Goal: Task Accomplishment & Management: Use online tool/utility

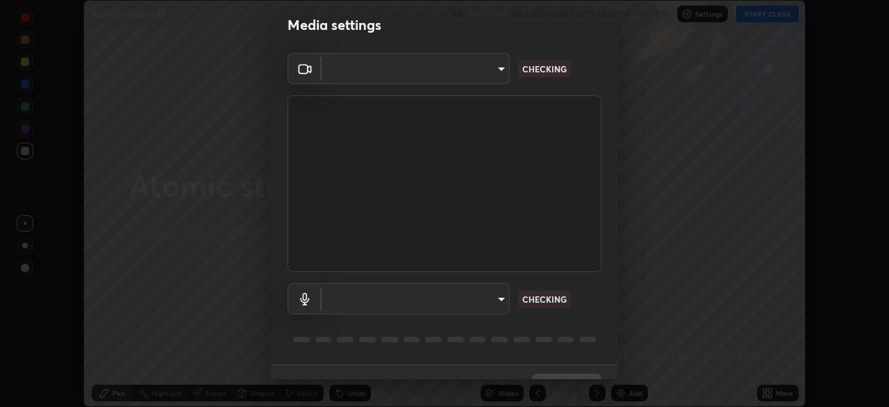
scroll to position [49, 0]
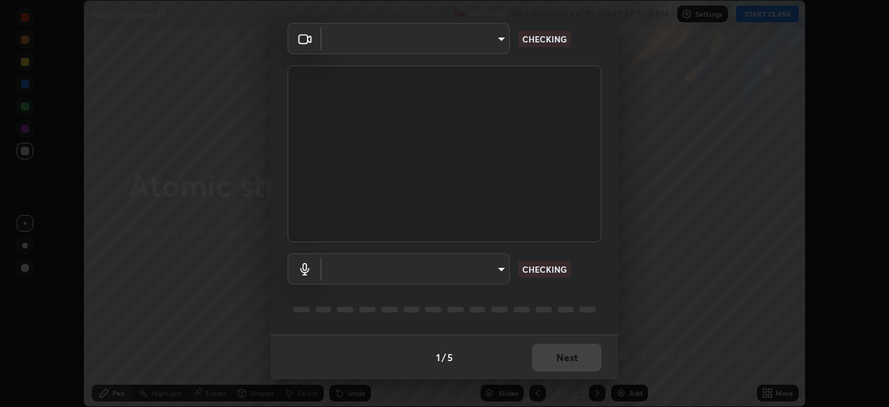
type input "8428e2be8a3e3f13974341e33778a08111258fb38798500ded61d344a6a8a77e"
type input "default"
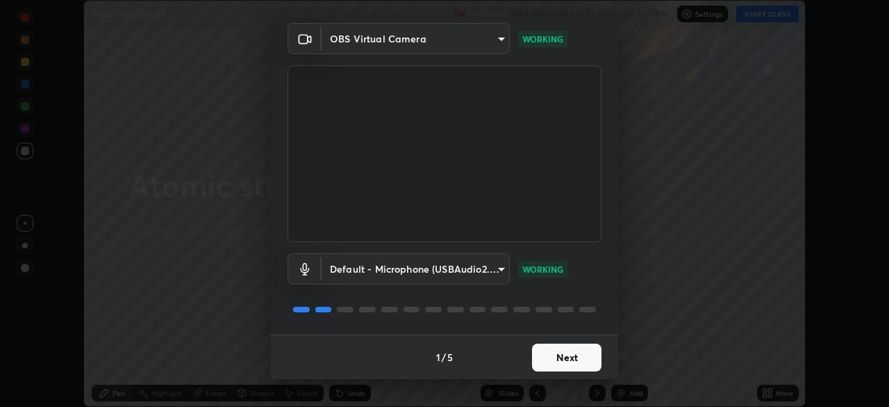
click at [553, 360] on button "Next" at bounding box center [566, 357] width 69 height 28
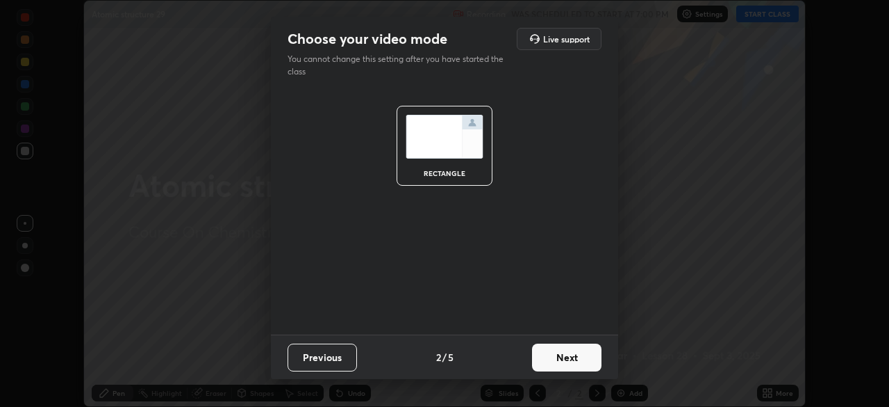
click at [552, 359] on button "Next" at bounding box center [566, 357] width 69 height 28
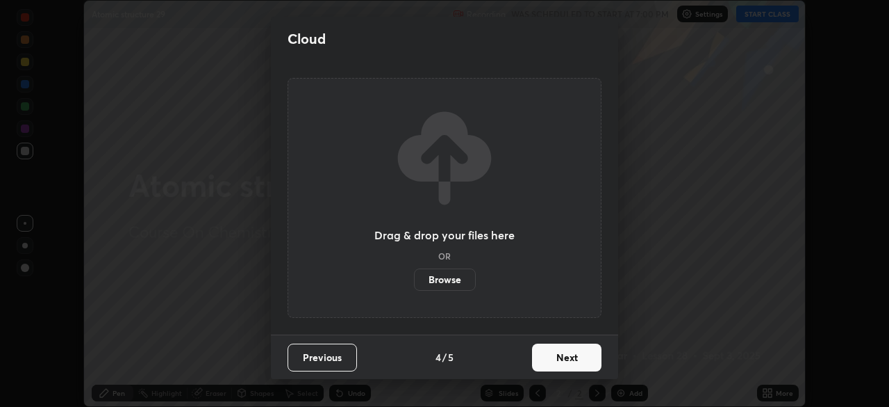
click at [550, 363] on button "Next" at bounding box center [566, 357] width 69 height 28
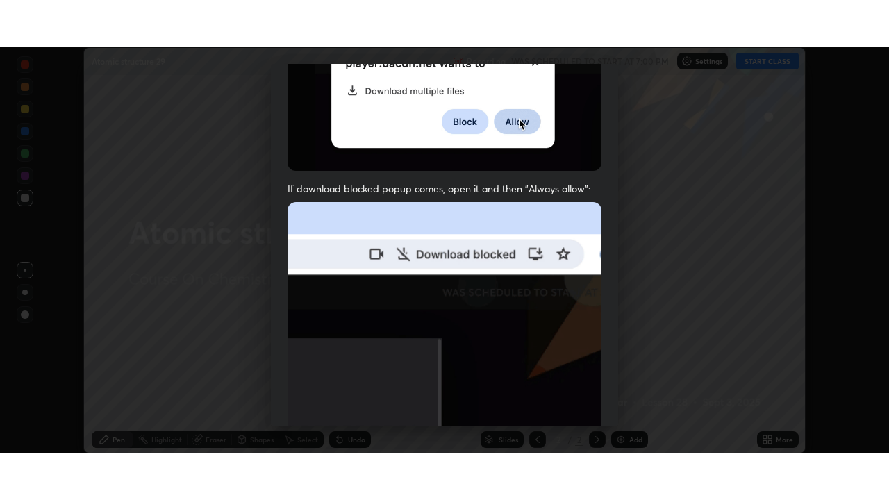
scroll to position [333, 0]
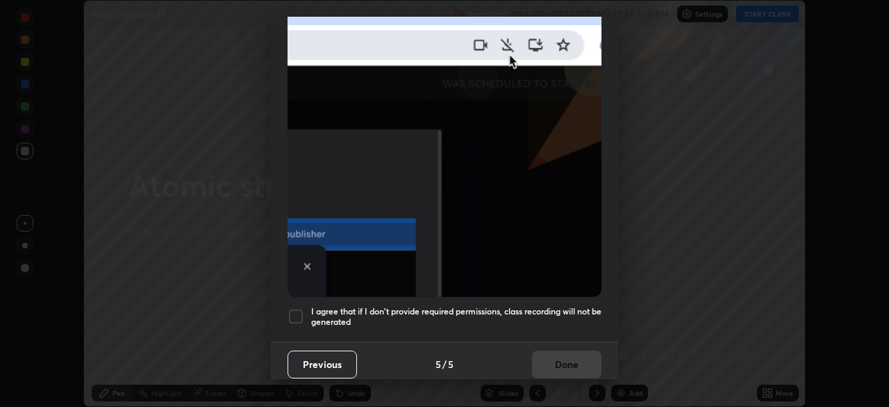
click at [518, 310] on h5 "I agree that if I don't provide required permissions, class recording will not …" at bounding box center [456, 317] width 290 height 22
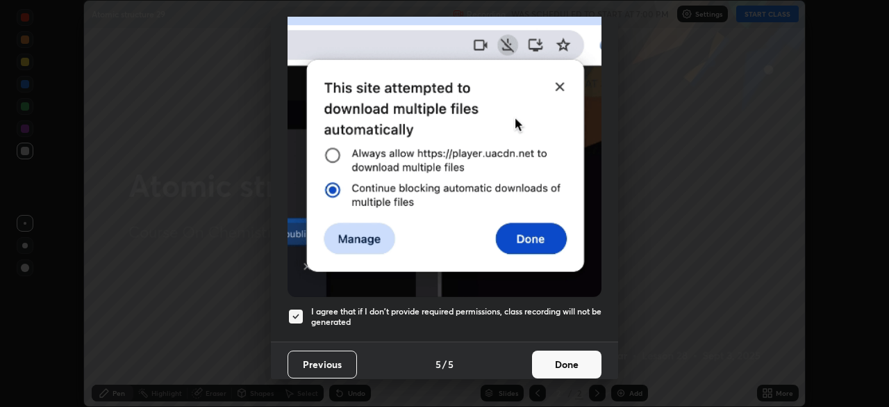
click at [552, 361] on button "Done" at bounding box center [566, 364] width 69 height 28
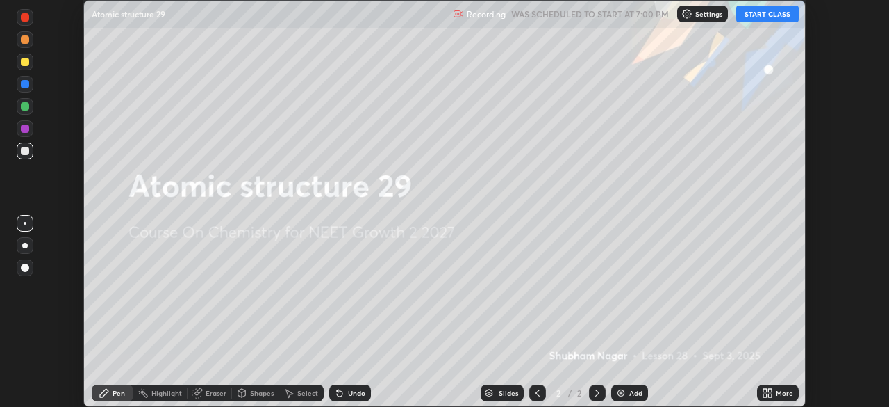
click at [776, 395] on div "More" at bounding box center [784, 392] width 17 height 7
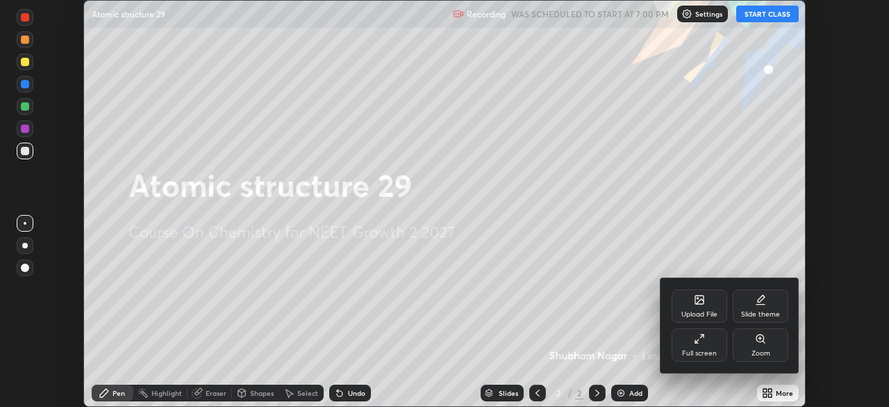
click at [710, 347] on div "Full screen" at bounding box center [700, 344] width 56 height 33
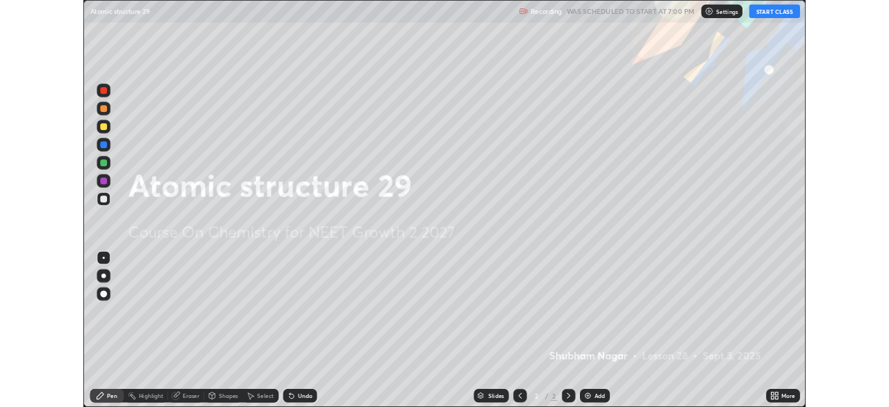
scroll to position [500, 889]
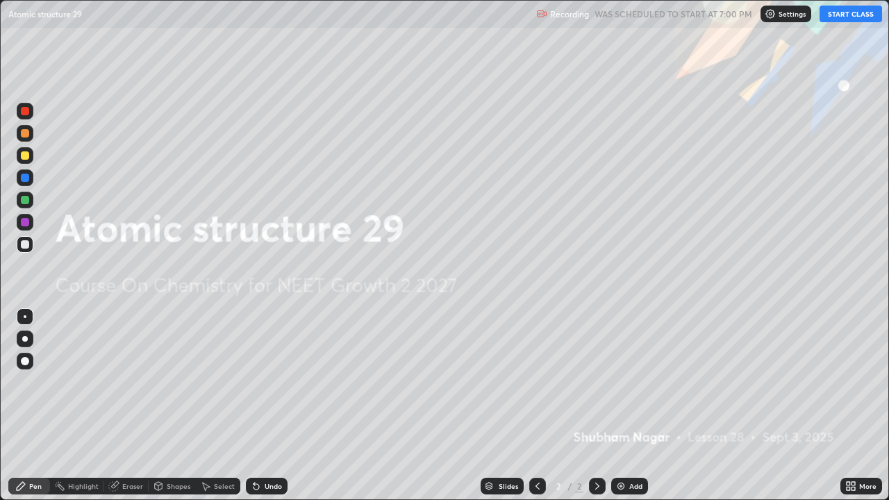
click at [832, 16] on button "START CLASS" at bounding box center [851, 14] width 63 height 17
click at [624, 406] on img at bounding box center [621, 486] width 11 height 11
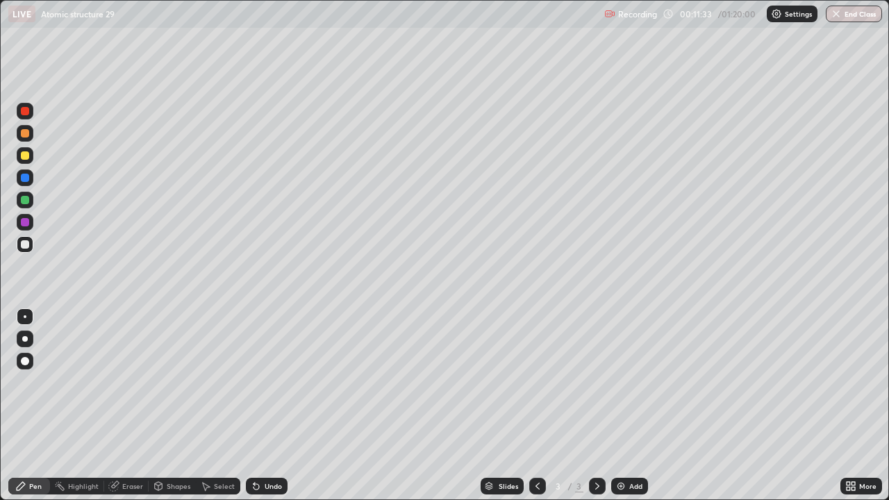
click at [31, 163] on div at bounding box center [25, 155] width 17 height 17
click at [26, 247] on div at bounding box center [25, 244] width 8 height 8
click at [251, 406] on icon at bounding box center [256, 486] width 11 height 11
click at [254, 406] on icon at bounding box center [254, 483] width 1 height 1
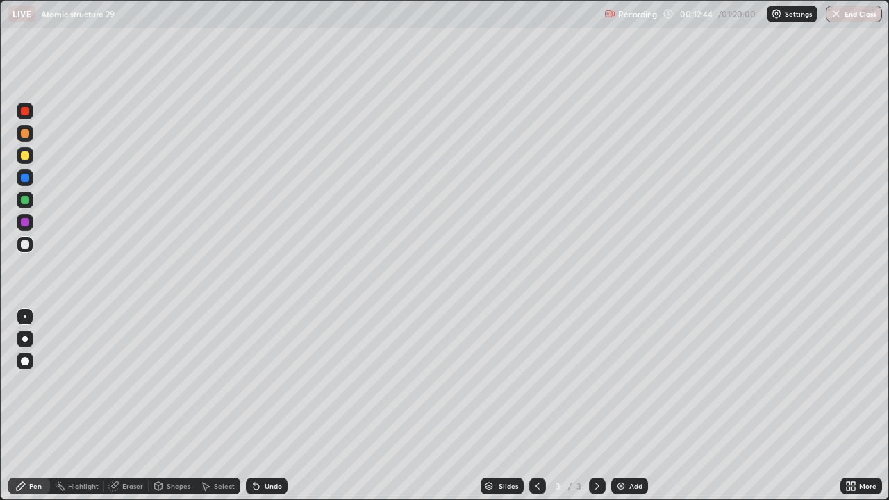
click at [256, 406] on icon at bounding box center [257, 487] width 6 height 6
click at [254, 406] on icon at bounding box center [257, 487] width 6 height 6
click at [23, 203] on div at bounding box center [25, 200] width 8 height 8
click at [25, 225] on div at bounding box center [25, 222] width 8 height 8
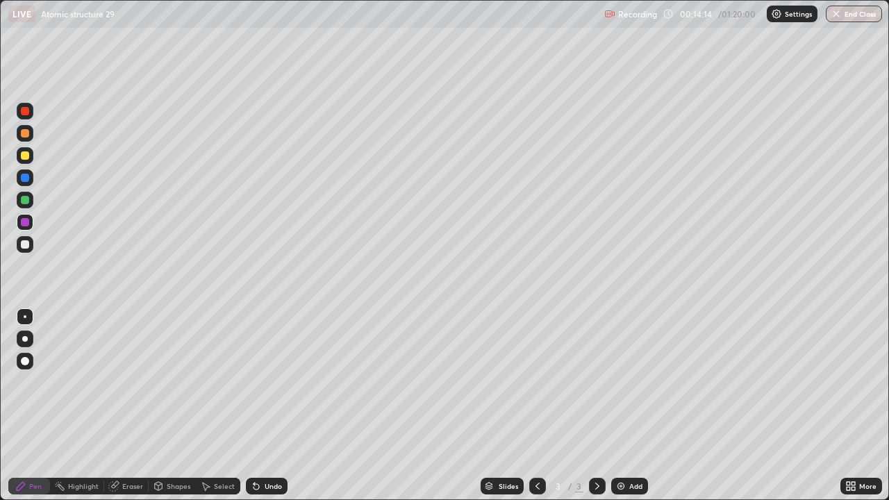
click at [620, 406] on img at bounding box center [621, 486] width 11 height 11
click at [22, 248] on div at bounding box center [25, 244] width 17 height 17
click at [26, 200] on div at bounding box center [25, 200] width 8 height 8
click at [530, 406] on div at bounding box center [538, 486] width 17 height 17
click at [596, 406] on icon at bounding box center [597, 486] width 11 height 11
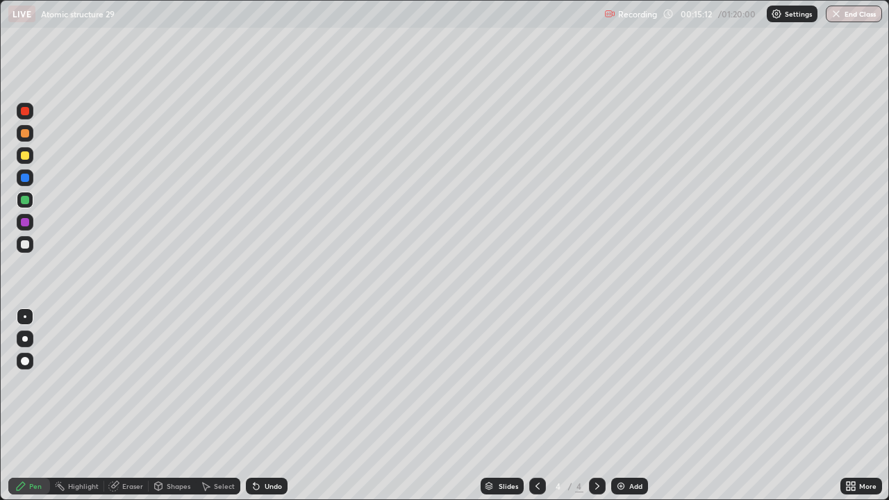
click at [256, 406] on icon at bounding box center [257, 487] width 6 height 6
click at [536, 406] on icon at bounding box center [538, 486] width 4 height 7
click at [592, 406] on icon at bounding box center [597, 486] width 11 height 11
click at [21, 240] on div at bounding box center [25, 244] width 17 height 17
click at [25, 201] on div at bounding box center [25, 200] width 8 height 8
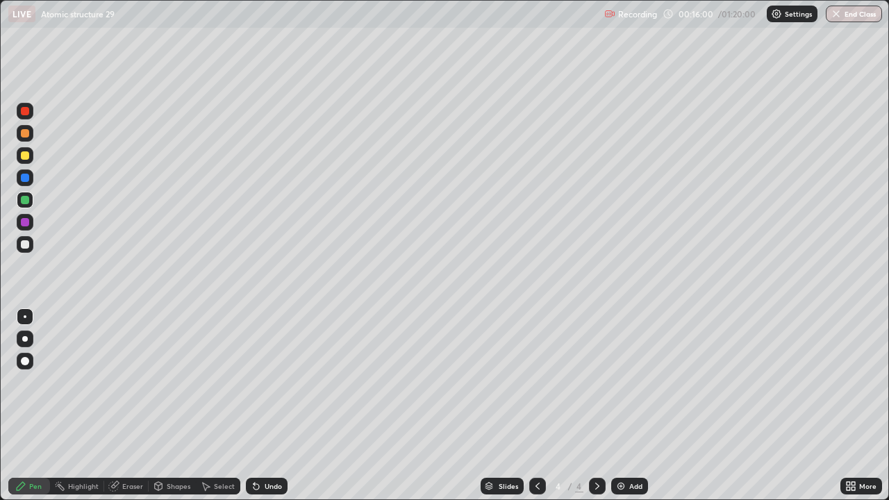
click at [24, 245] on div at bounding box center [25, 244] width 8 height 8
click at [28, 225] on div at bounding box center [25, 222] width 8 height 8
click at [24, 161] on div at bounding box center [25, 155] width 17 height 17
click at [24, 221] on div at bounding box center [25, 222] width 8 height 8
click at [129, 406] on div "Eraser" at bounding box center [132, 486] width 21 height 7
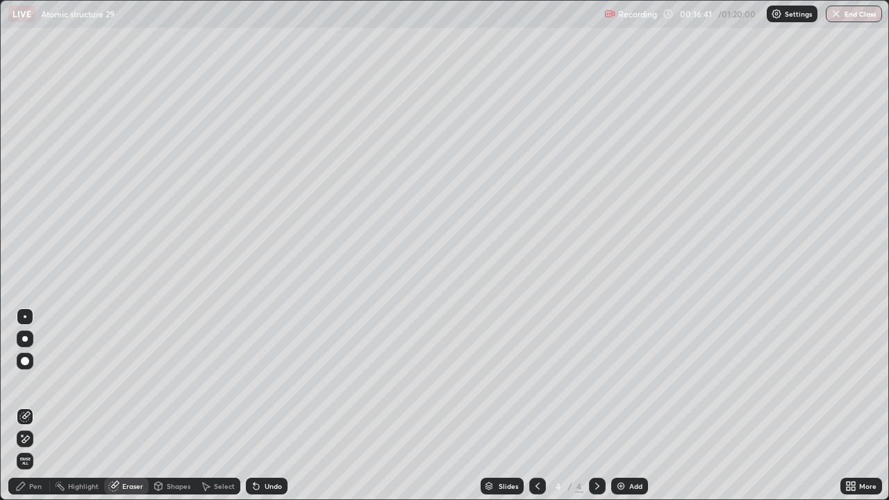
click at [32, 406] on div "Pen" at bounding box center [35, 486] width 13 height 7
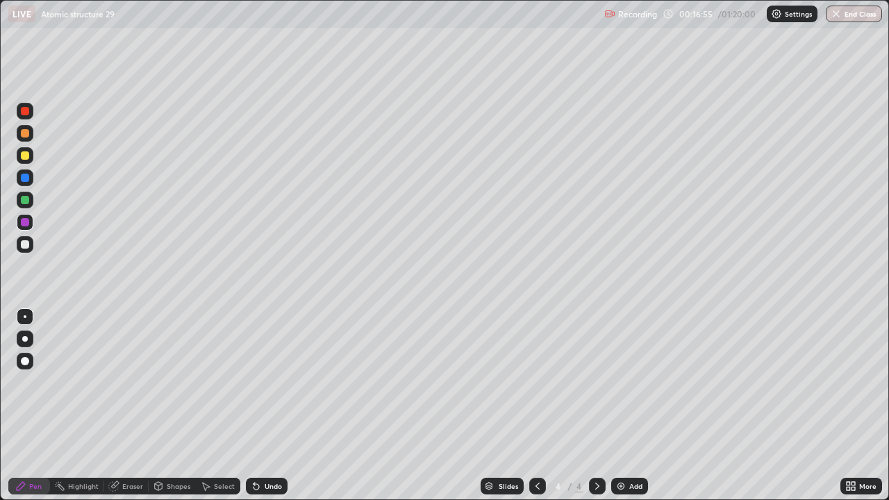
click at [24, 245] on div at bounding box center [25, 244] width 8 height 8
click at [536, 406] on div at bounding box center [538, 486] width 17 height 17
click at [598, 406] on icon at bounding box center [597, 486] width 11 height 11
click at [621, 406] on img at bounding box center [621, 486] width 11 height 11
click at [127, 406] on div "Eraser" at bounding box center [126, 486] width 44 height 17
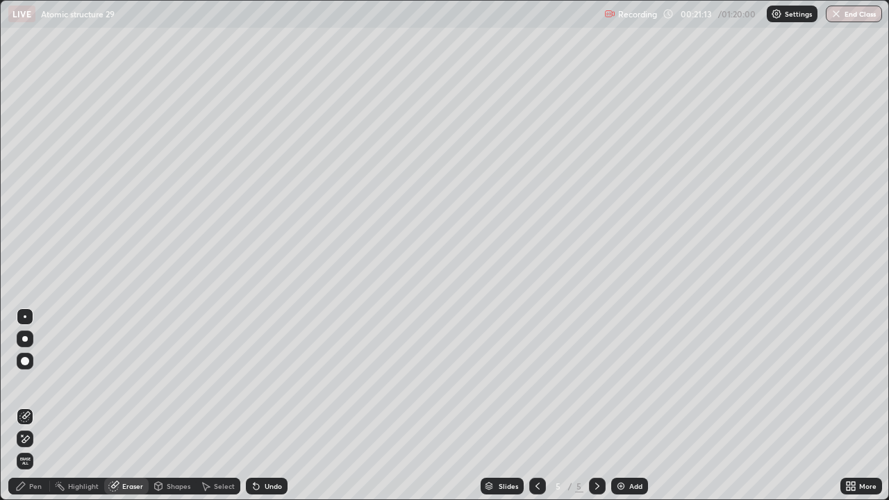
click at [39, 406] on div "Pen" at bounding box center [35, 486] width 13 height 7
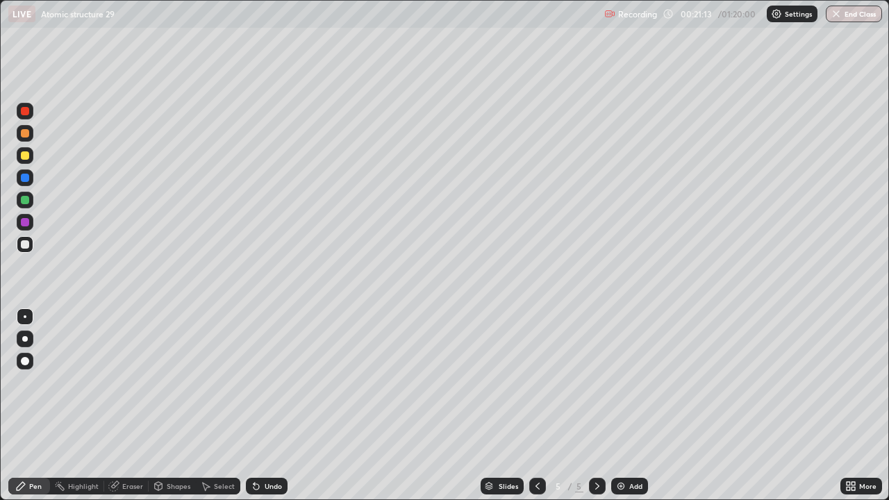
click at [41, 406] on div "Pen" at bounding box center [29, 486] width 42 height 17
click at [24, 224] on div at bounding box center [25, 222] width 8 height 8
click at [259, 406] on icon at bounding box center [256, 486] width 11 height 11
click at [256, 406] on icon at bounding box center [257, 487] width 6 height 6
click at [254, 406] on icon at bounding box center [254, 483] width 1 height 1
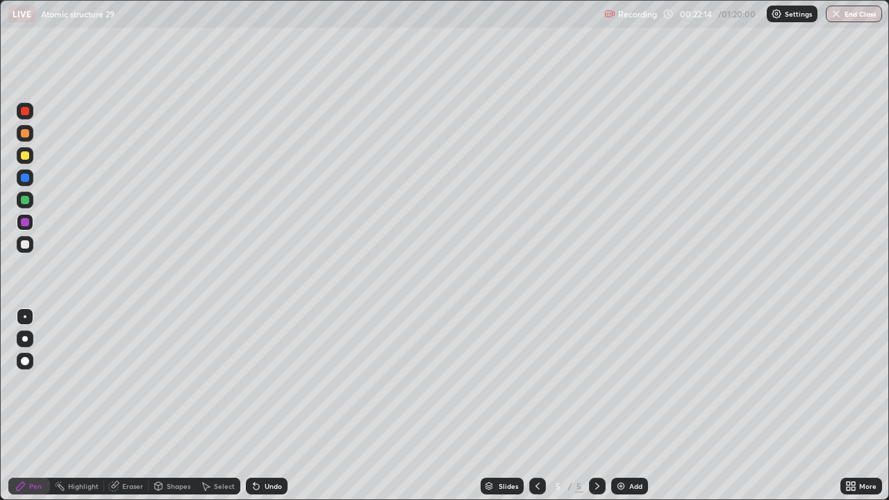
click at [256, 406] on icon at bounding box center [257, 487] width 6 height 6
click at [254, 406] on icon at bounding box center [257, 487] width 6 height 6
click at [24, 243] on div at bounding box center [25, 244] width 8 height 8
click at [254, 406] on icon at bounding box center [257, 487] width 6 height 6
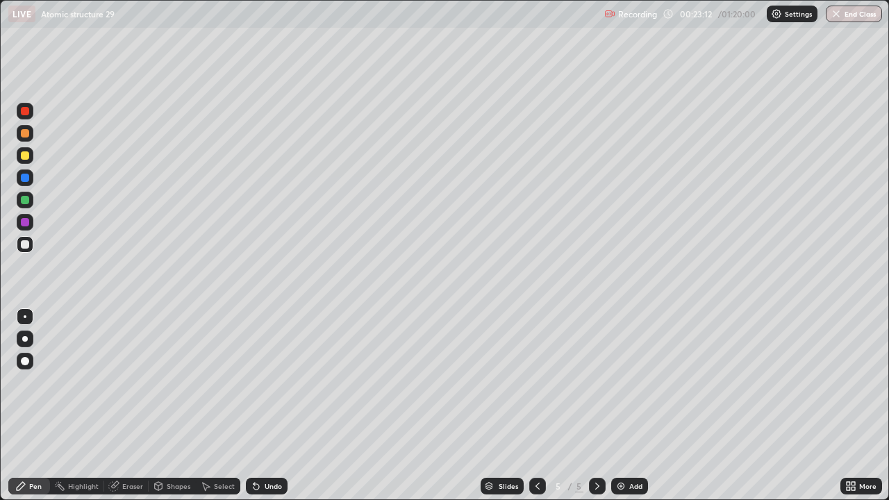
click at [274, 406] on div "Undo" at bounding box center [273, 486] width 17 height 7
click at [623, 406] on img at bounding box center [621, 486] width 11 height 11
click at [217, 406] on div "Select" at bounding box center [224, 486] width 21 height 7
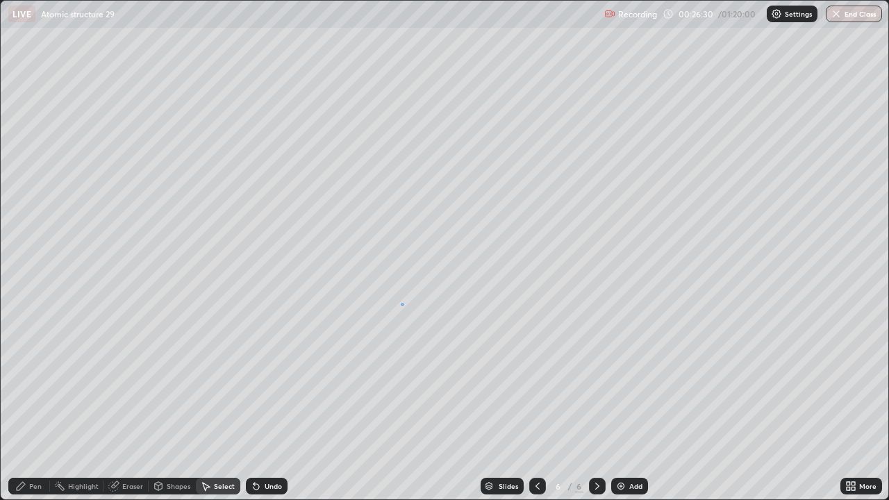
click at [402, 304] on div "0 ° Undo Copy Duplicate Duplicate to new slide Delete" at bounding box center [445, 250] width 888 height 499
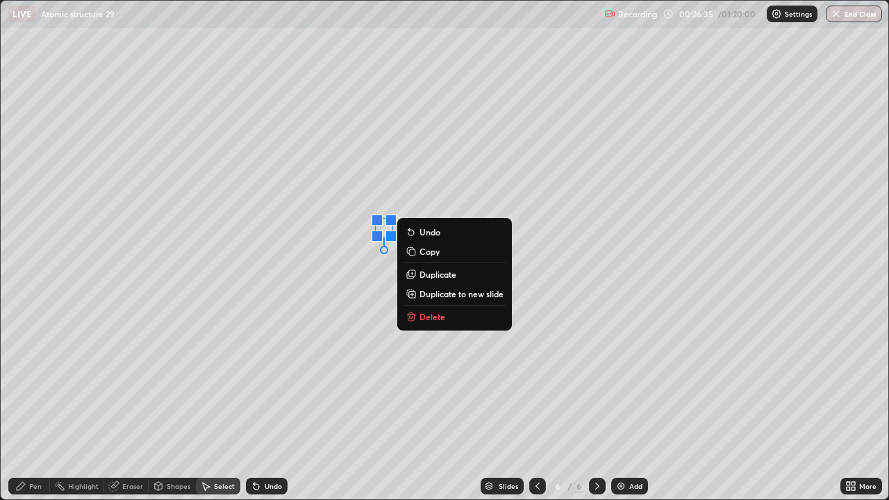
click at [425, 320] on p "Delete" at bounding box center [433, 316] width 26 height 11
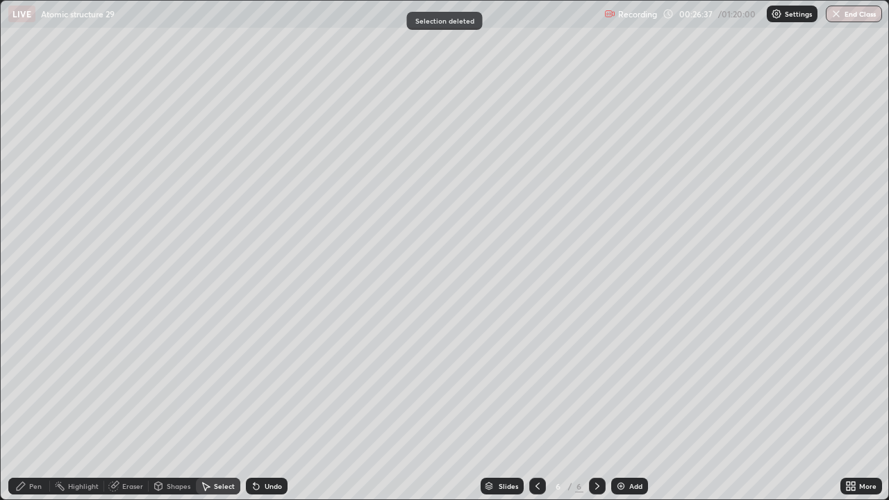
click at [34, 406] on div "Pen" at bounding box center [29, 486] width 42 height 17
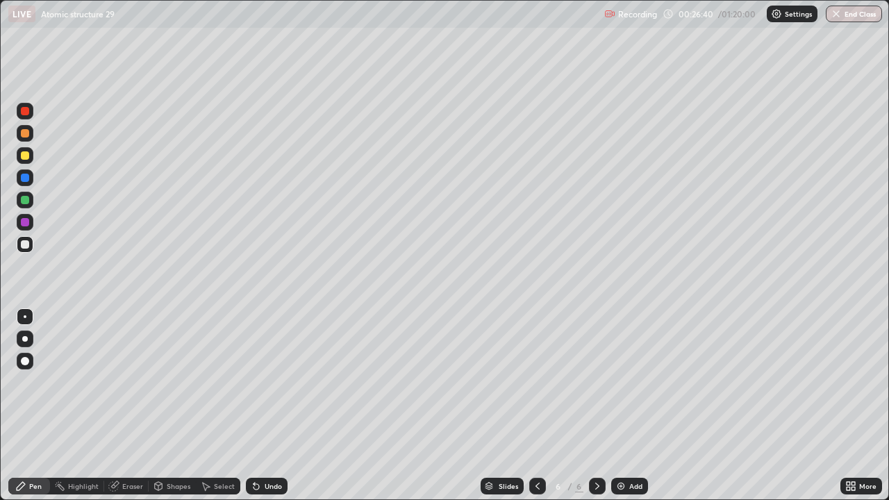
click at [170, 406] on div "Shapes" at bounding box center [179, 486] width 24 height 7
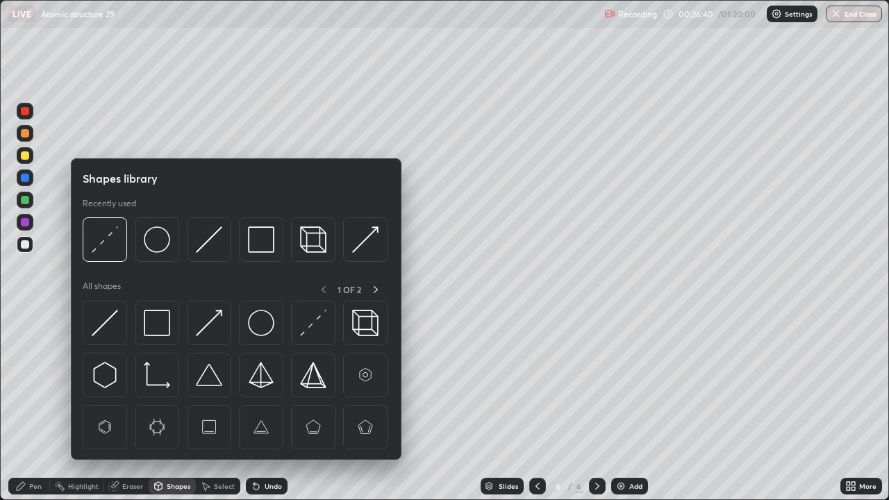
click at [207, 406] on icon at bounding box center [205, 486] width 11 height 11
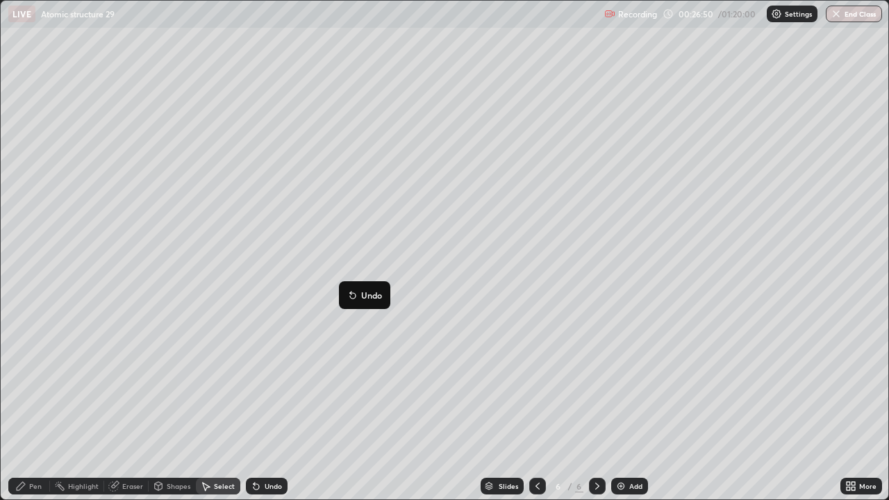
click at [136, 406] on div "Eraser" at bounding box center [132, 486] width 21 height 7
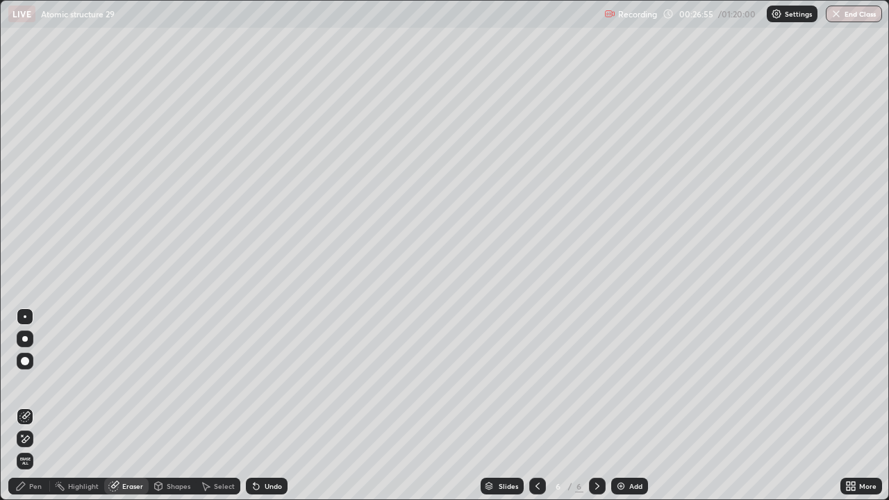
click at [27, 406] on div "Pen" at bounding box center [29, 486] width 42 height 17
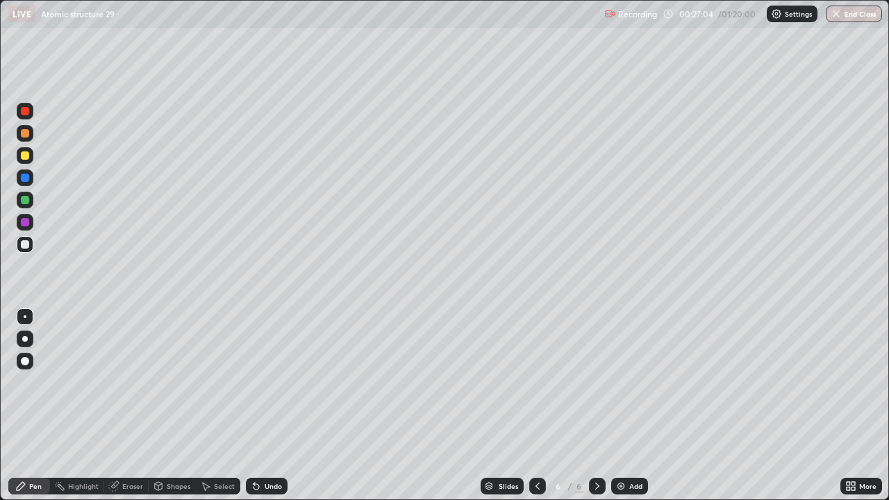
click at [853, 406] on icon at bounding box center [853, 483] width 3 height 3
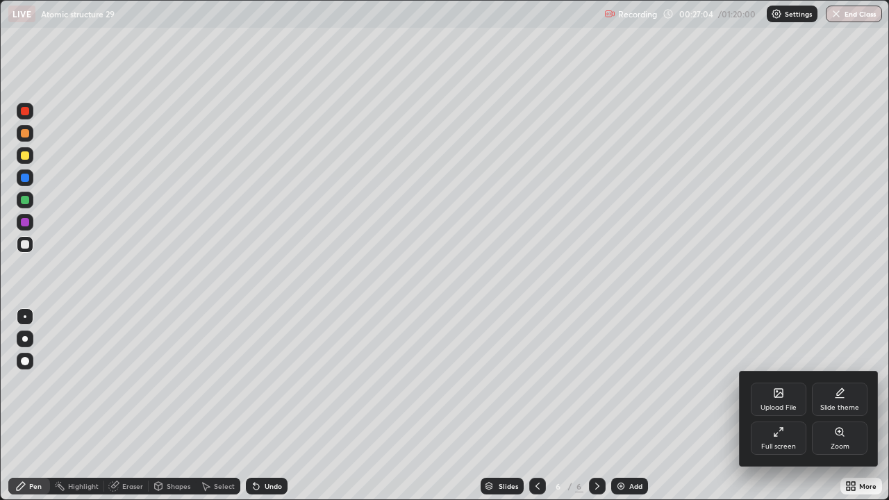
click at [778, 406] on div "Full screen" at bounding box center [779, 438] width 56 height 33
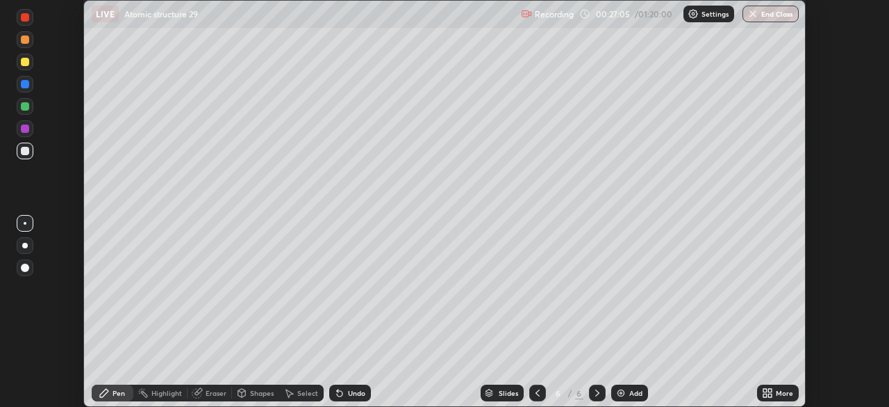
scroll to position [69083, 68600]
click at [27, 108] on div at bounding box center [25, 106] width 8 height 8
click at [346, 400] on div "Undo" at bounding box center [350, 392] width 42 height 17
click at [215, 391] on div "Eraser" at bounding box center [216, 392] width 21 height 7
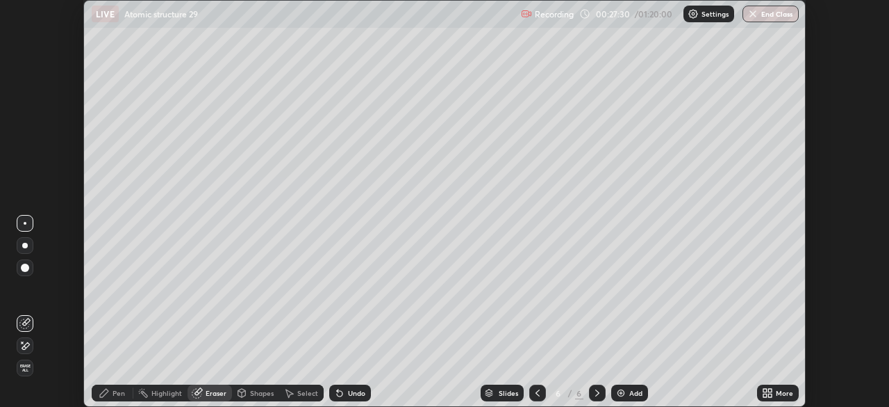
click at [109, 398] on div "Pen" at bounding box center [113, 392] width 42 height 17
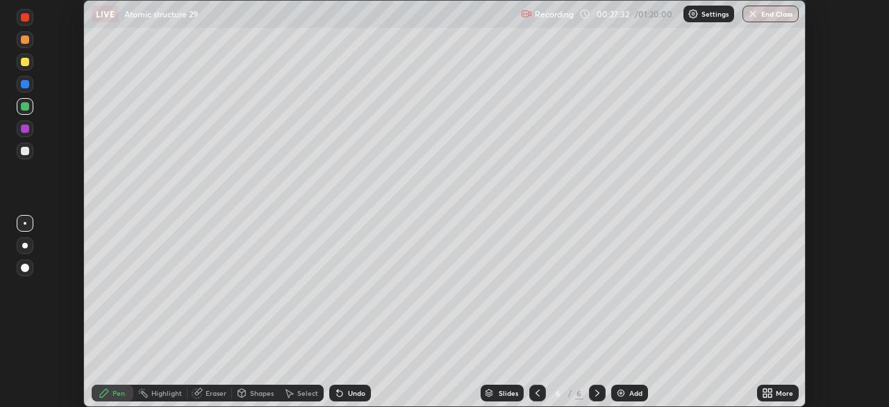
click at [21, 63] on div at bounding box center [25, 62] width 8 height 8
click at [623, 391] on img at bounding box center [621, 392] width 11 height 11
click at [19, 134] on div at bounding box center [25, 128] width 17 height 17
click at [23, 109] on div at bounding box center [25, 106] width 8 height 8
click at [337, 390] on icon at bounding box center [337, 389] width 1 height 1
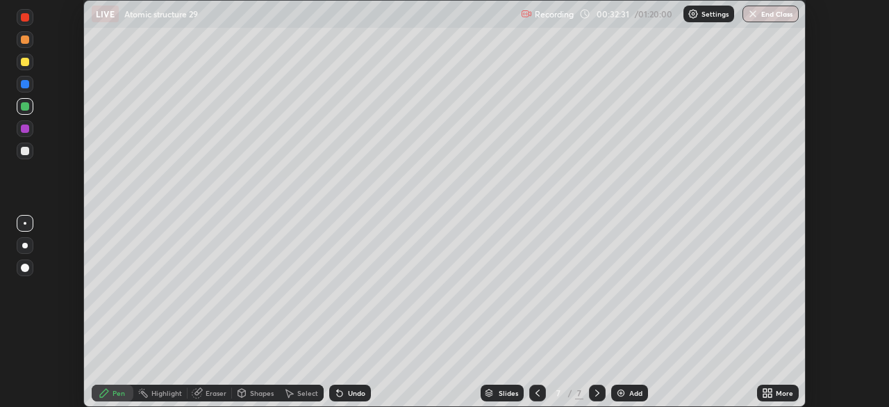
click at [25, 133] on div at bounding box center [25, 128] width 17 height 17
click at [25, 104] on div at bounding box center [25, 106] width 8 height 8
click at [22, 59] on div at bounding box center [25, 62] width 8 height 8
click at [23, 60] on div at bounding box center [25, 62] width 8 height 8
click at [19, 40] on div at bounding box center [25, 39] width 17 height 17
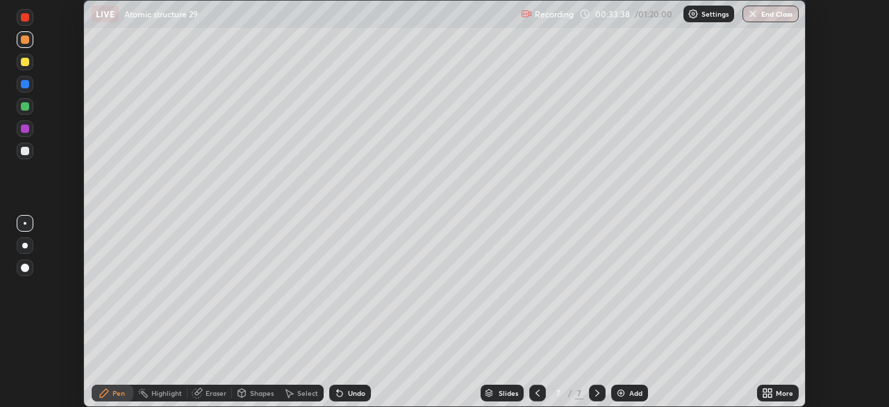
click at [21, 42] on div at bounding box center [25, 39] width 17 height 17
click at [22, 152] on div at bounding box center [25, 151] width 8 height 8
click at [210, 393] on div "Eraser" at bounding box center [216, 392] width 21 height 7
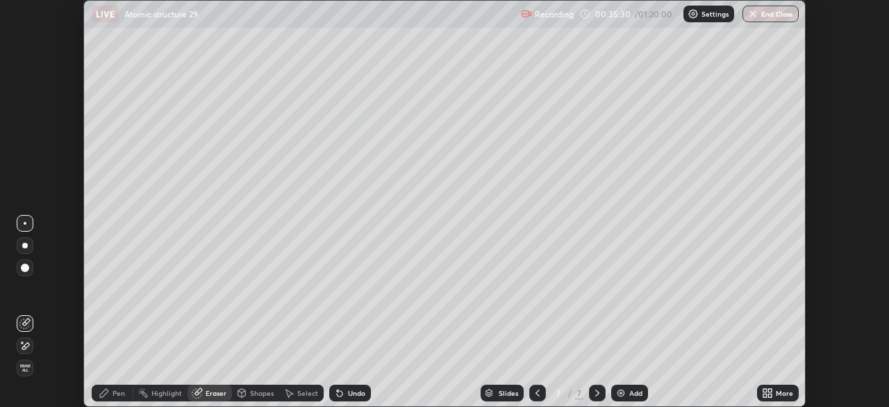
click at [117, 386] on div "Pen" at bounding box center [113, 392] width 42 height 17
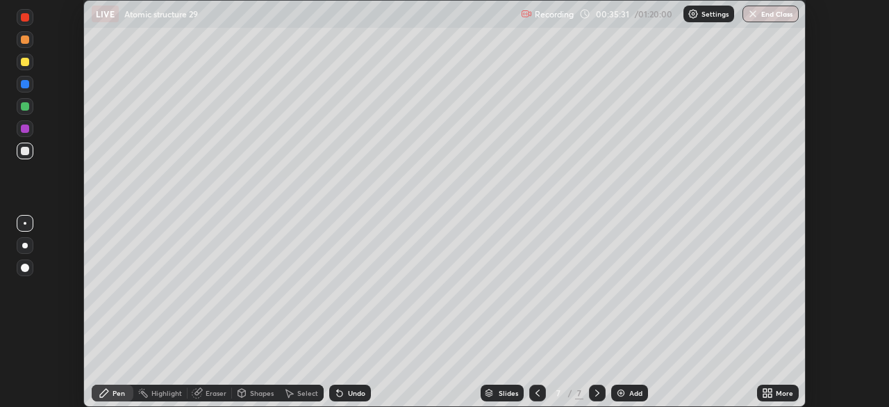
click at [26, 108] on div at bounding box center [25, 106] width 8 height 8
click at [630, 394] on div "Add" at bounding box center [636, 392] width 13 height 7
click at [22, 63] on div at bounding box center [25, 62] width 8 height 8
click at [28, 157] on div at bounding box center [25, 150] width 17 height 17
click at [337, 390] on icon at bounding box center [337, 389] width 1 height 1
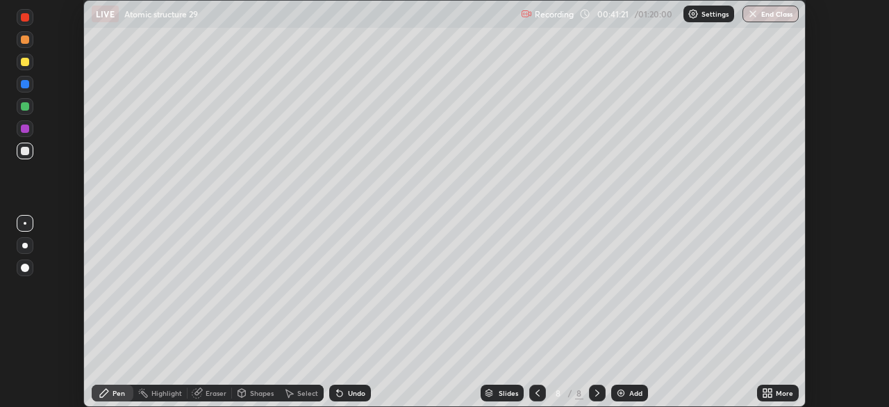
click at [348, 393] on div "Undo" at bounding box center [356, 392] width 17 height 7
click at [338, 393] on icon at bounding box center [340, 394] width 6 height 6
click at [337, 390] on icon at bounding box center [337, 389] width 1 height 1
click at [28, 106] on div at bounding box center [25, 106] width 8 height 8
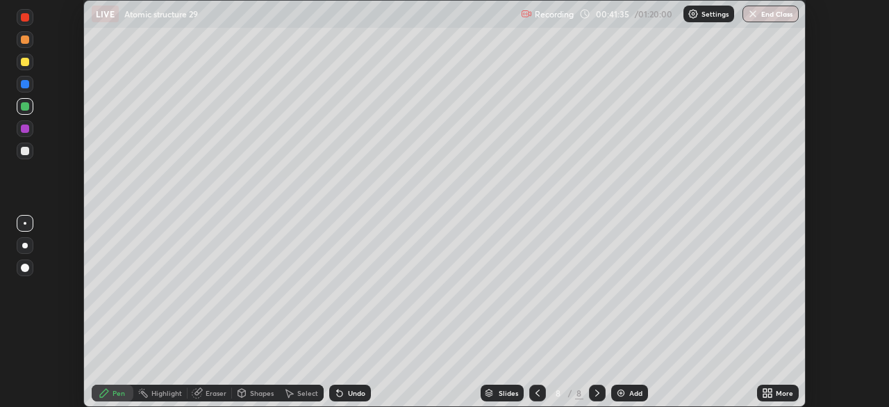
click at [23, 152] on div at bounding box center [25, 151] width 8 height 8
click at [21, 84] on div at bounding box center [25, 84] width 8 height 8
click at [340, 391] on icon at bounding box center [339, 392] width 11 height 11
click at [26, 129] on div at bounding box center [25, 128] width 8 height 8
click at [595, 388] on icon at bounding box center [597, 392] width 11 height 11
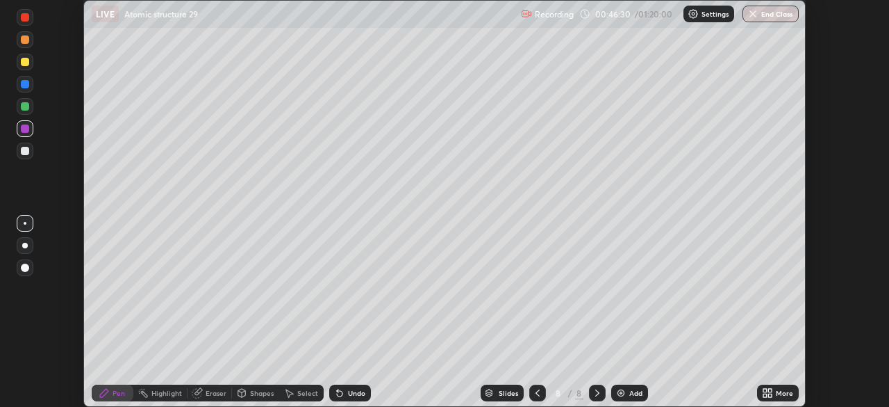
click at [631, 392] on div "Add" at bounding box center [636, 392] width 13 height 7
click at [28, 65] on div at bounding box center [25, 62] width 8 height 8
click at [23, 154] on div at bounding box center [25, 151] width 8 height 8
click at [627, 395] on div "Add" at bounding box center [630, 392] width 37 height 17
click at [20, 127] on div at bounding box center [25, 128] width 17 height 17
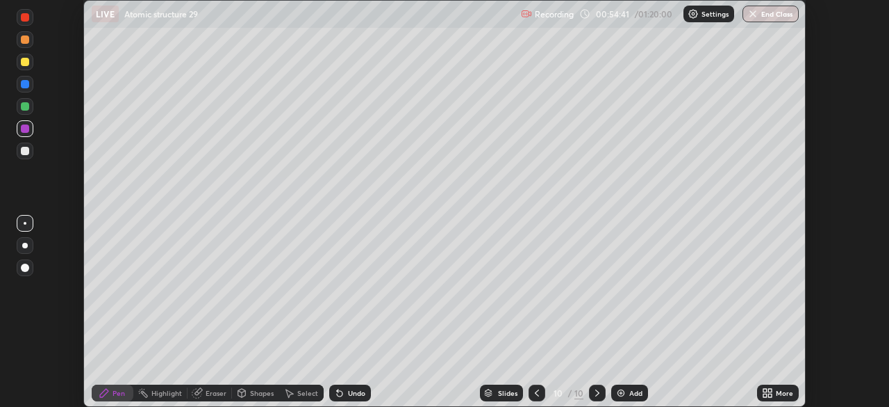
click at [616, 393] on img at bounding box center [621, 392] width 11 height 11
click at [22, 151] on div at bounding box center [25, 151] width 8 height 8
click at [28, 110] on div at bounding box center [25, 106] width 17 height 17
click at [24, 65] on div at bounding box center [25, 62] width 8 height 8
click at [27, 107] on div at bounding box center [25, 106] width 8 height 8
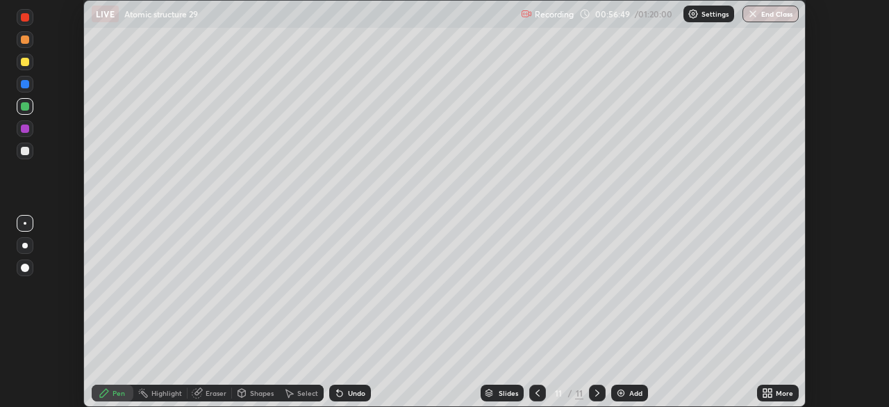
click at [24, 129] on div at bounding box center [25, 128] width 8 height 8
click at [22, 82] on div at bounding box center [25, 84] width 8 height 8
click at [536, 391] on icon at bounding box center [538, 392] width 4 height 7
click at [541, 384] on div at bounding box center [538, 392] width 17 height 17
click at [598, 389] on icon at bounding box center [597, 392] width 11 height 11
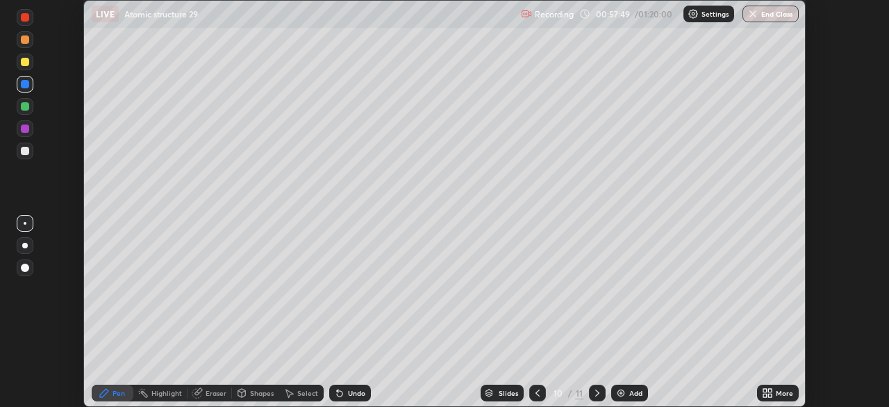
click at [597, 395] on icon at bounding box center [597, 392] width 11 height 11
click at [26, 131] on div at bounding box center [25, 128] width 8 height 8
click at [337, 390] on icon at bounding box center [337, 389] width 1 height 1
click at [338, 391] on icon at bounding box center [340, 394] width 6 height 6
click at [22, 87] on div at bounding box center [25, 84] width 8 height 8
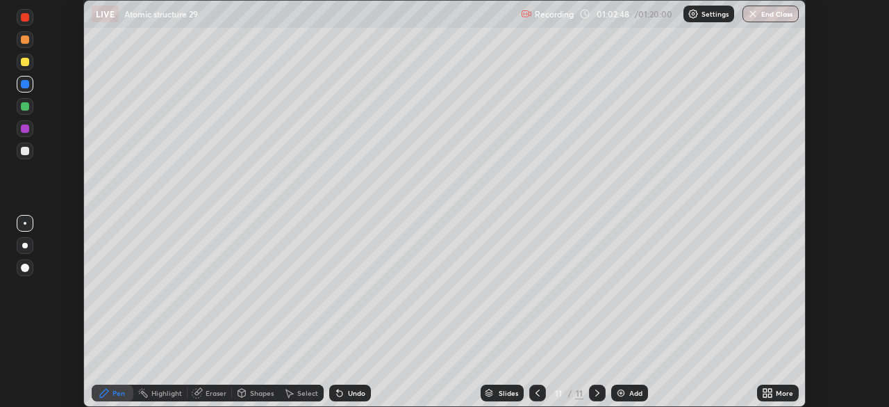
click at [630, 393] on div "Add" at bounding box center [636, 392] width 13 height 7
click at [25, 151] on div at bounding box center [25, 151] width 8 height 8
click at [345, 395] on div "Undo" at bounding box center [350, 392] width 42 height 17
click at [539, 395] on icon at bounding box center [537, 392] width 11 height 11
click at [596, 393] on icon at bounding box center [597, 392] width 11 height 11
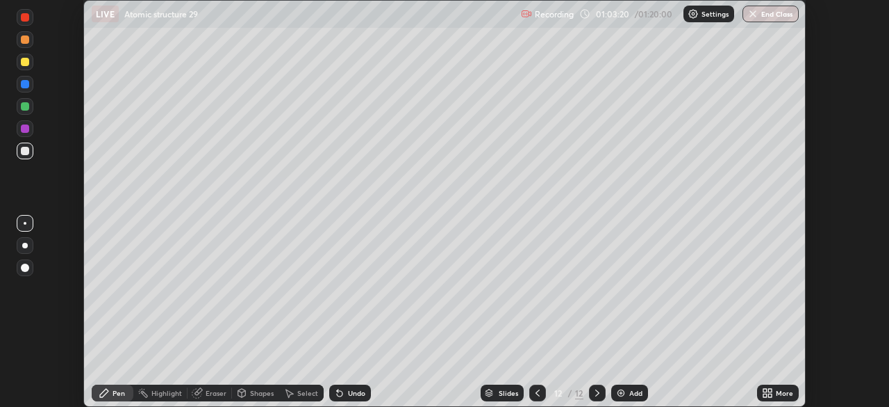
click at [24, 129] on div at bounding box center [25, 128] width 8 height 8
click at [26, 151] on div at bounding box center [25, 151] width 8 height 8
click at [25, 109] on div at bounding box center [25, 106] width 8 height 8
click at [632, 393] on div "Add" at bounding box center [636, 392] width 13 height 7
click at [27, 65] on div at bounding box center [25, 62] width 8 height 8
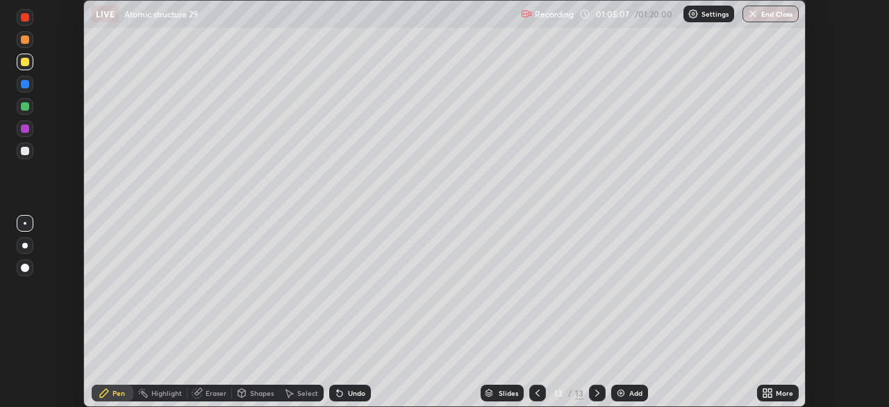
click at [24, 153] on div at bounding box center [25, 151] width 8 height 8
click at [23, 109] on div at bounding box center [25, 106] width 8 height 8
click at [24, 151] on div at bounding box center [25, 151] width 8 height 8
click at [27, 108] on div at bounding box center [25, 106] width 8 height 8
click at [26, 151] on div at bounding box center [25, 151] width 8 height 8
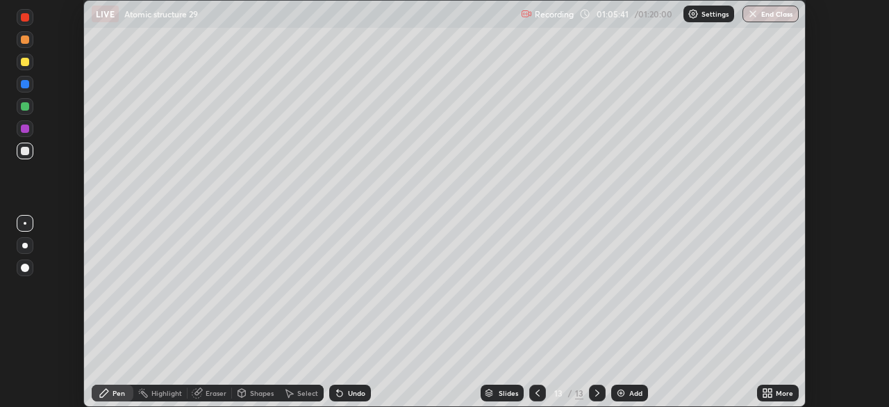
click at [25, 113] on div at bounding box center [25, 106] width 17 height 17
click at [30, 150] on div at bounding box center [25, 150] width 17 height 17
click at [338, 393] on icon at bounding box center [340, 394] width 6 height 6
click at [335, 395] on icon at bounding box center [339, 392] width 11 height 11
click at [348, 397] on div "Undo" at bounding box center [350, 392] width 42 height 17
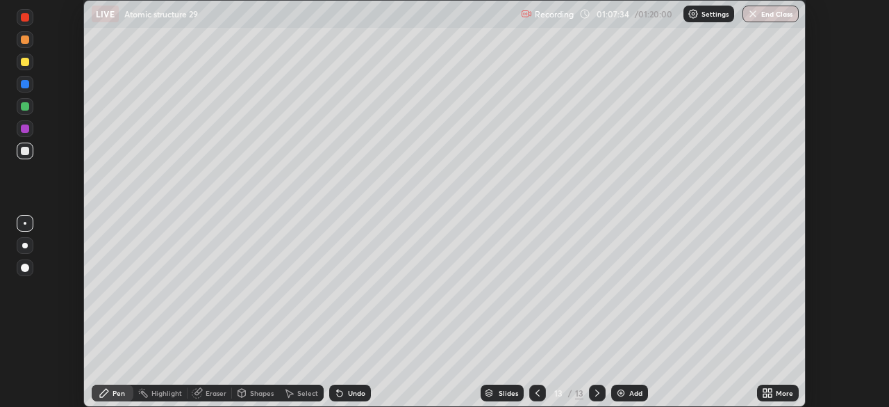
click at [621, 389] on img at bounding box center [621, 392] width 11 height 11
click at [337, 391] on icon at bounding box center [340, 394] width 6 height 6
click at [337, 390] on icon at bounding box center [337, 389] width 1 height 1
click at [337, 391] on icon at bounding box center [340, 394] width 6 height 6
click at [340, 391] on icon at bounding box center [339, 392] width 11 height 11
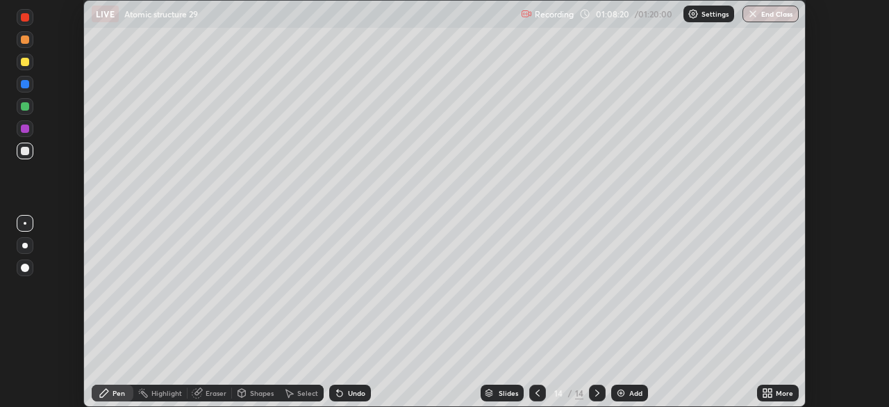
click at [25, 104] on div at bounding box center [25, 106] width 8 height 8
click at [26, 151] on div at bounding box center [25, 151] width 8 height 8
click at [26, 154] on div at bounding box center [25, 151] width 8 height 8
click at [24, 154] on div at bounding box center [25, 151] width 8 height 8
click at [26, 109] on div at bounding box center [25, 106] width 8 height 8
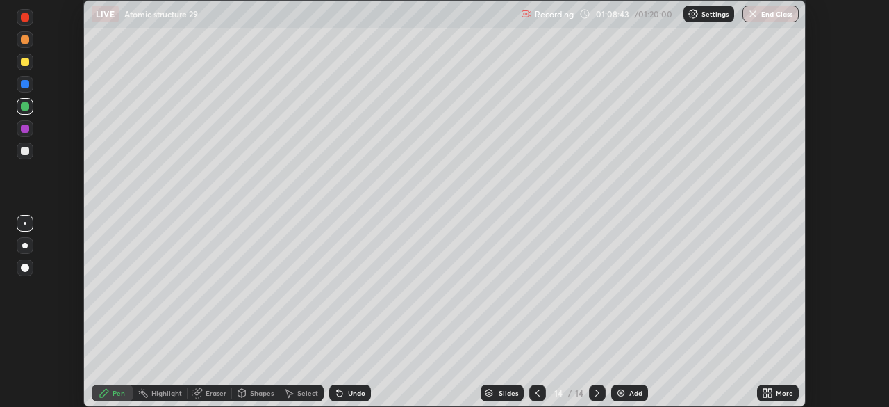
click at [343, 395] on icon at bounding box center [339, 392] width 11 height 11
click at [339, 395] on icon at bounding box center [340, 394] width 6 height 6
click at [25, 156] on div at bounding box center [25, 150] width 17 height 17
click at [25, 87] on div at bounding box center [25, 84] width 8 height 8
click at [22, 151] on div at bounding box center [25, 151] width 8 height 8
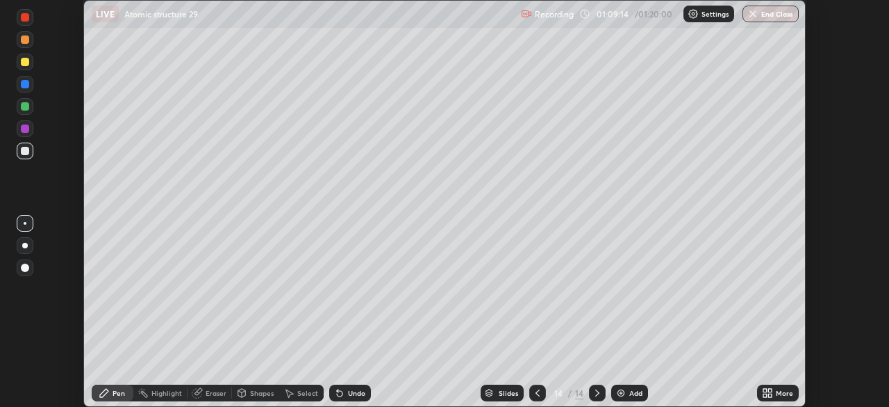
click at [22, 102] on div at bounding box center [25, 106] width 17 height 17
click at [335, 393] on icon at bounding box center [339, 392] width 11 height 11
click at [338, 391] on icon at bounding box center [340, 394] width 6 height 6
click at [24, 151] on div at bounding box center [25, 151] width 8 height 8
click at [340, 393] on icon at bounding box center [340, 394] width 6 height 6
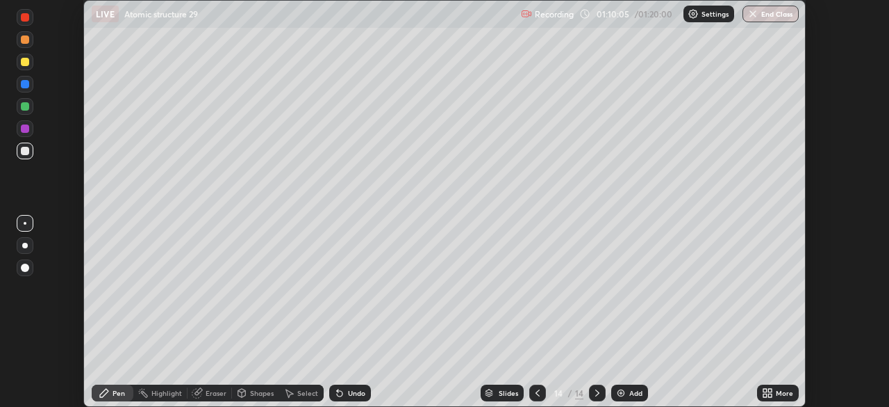
click at [345, 387] on div "Undo" at bounding box center [350, 392] width 42 height 17
click at [26, 104] on div at bounding box center [25, 106] width 8 height 8
click at [208, 395] on div "Eraser" at bounding box center [216, 392] width 21 height 7
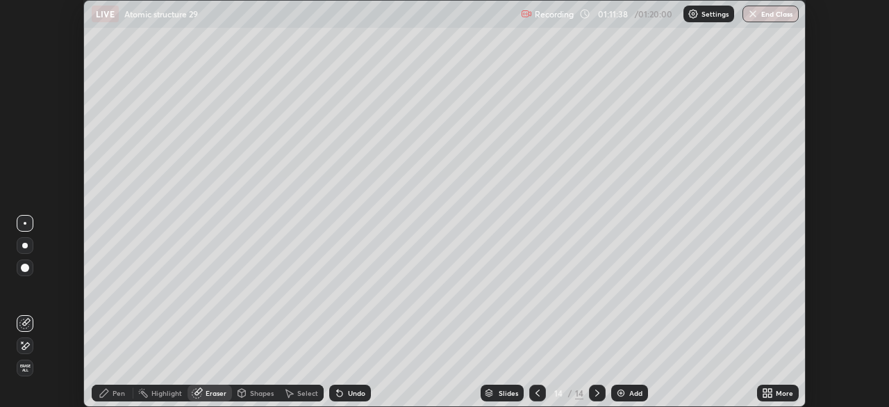
click at [113, 397] on div "Pen" at bounding box center [113, 392] width 42 height 17
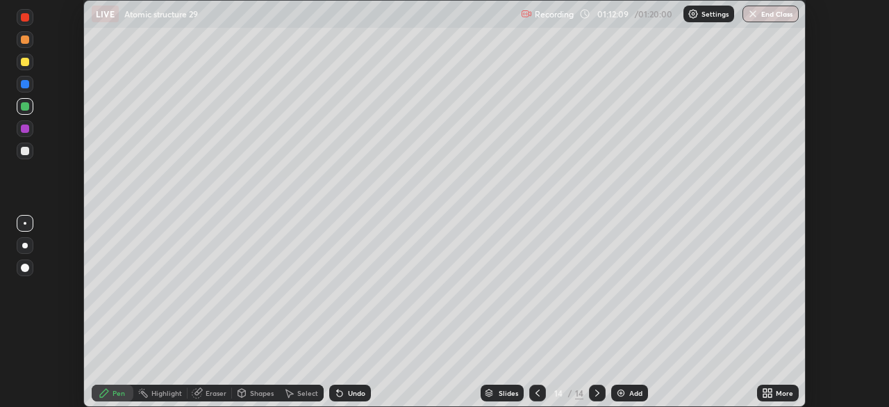
click at [530, 381] on div at bounding box center [538, 393] width 17 height 28
click at [596, 393] on icon at bounding box center [597, 392] width 11 height 11
click at [598, 388] on icon at bounding box center [597, 392] width 11 height 11
click at [536, 393] on icon at bounding box center [537, 392] width 11 height 11
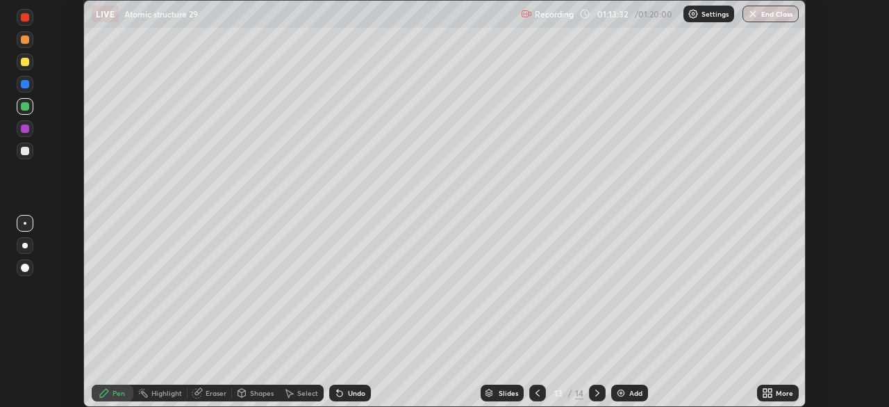
click at [597, 393] on icon at bounding box center [597, 392] width 11 height 11
click at [766, 9] on button "End Class" at bounding box center [771, 14] width 55 height 17
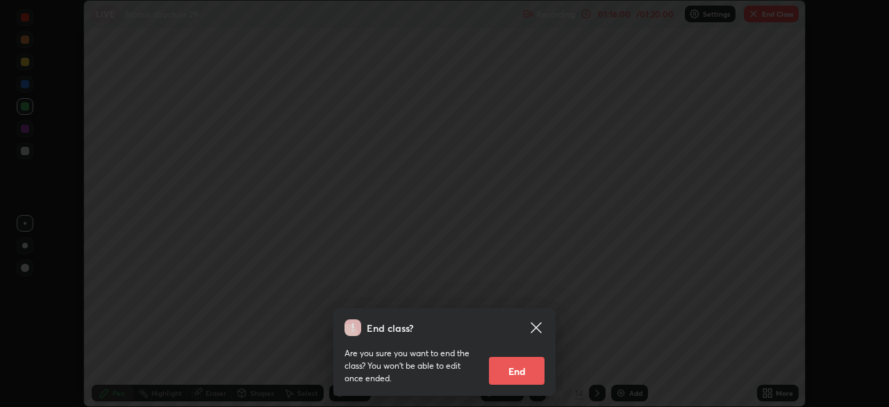
click at [516, 372] on button "End" at bounding box center [517, 370] width 56 height 28
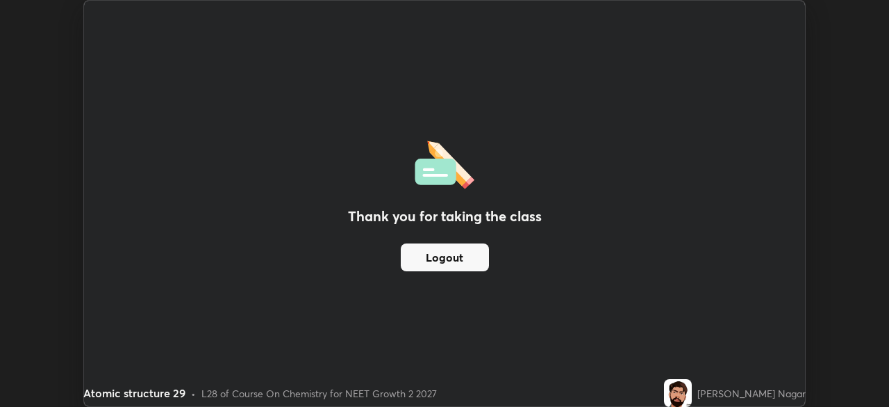
click at [448, 254] on button "Logout" at bounding box center [445, 257] width 88 height 28
click at [434, 259] on button "Logout" at bounding box center [445, 257] width 88 height 28
click at [439, 261] on button "Logout" at bounding box center [445, 257] width 88 height 28
click at [429, 259] on button "Logout" at bounding box center [445, 257] width 88 height 28
click at [443, 258] on button "Logout" at bounding box center [445, 257] width 88 height 28
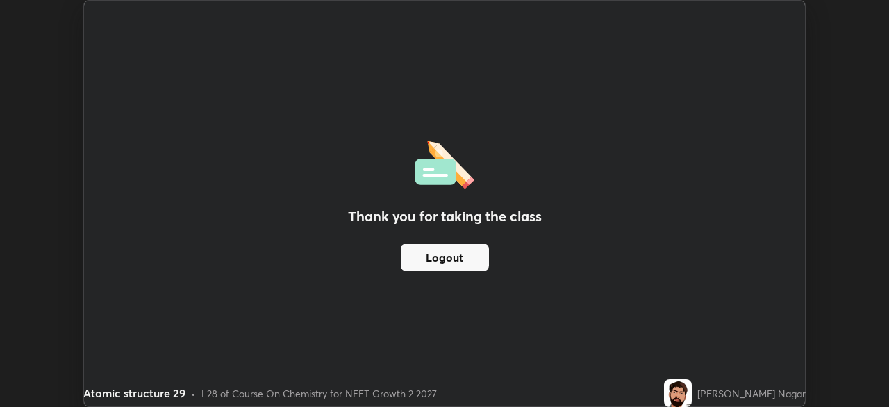
click at [446, 256] on button "Logout" at bounding box center [445, 257] width 88 height 28
click at [442, 257] on button "Logout" at bounding box center [445, 257] width 88 height 28
click at [444, 259] on button "Logout" at bounding box center [445, 257] width 88 height 28
click at [450, 255] on button "Logout" at bounding box center [445, 257] width 88 height 28
click at [454, 249] on button "Logout" at bounding box center [445, 257] width 88 height 28
